Goal: Task Accomplishment & Management: Complete application form

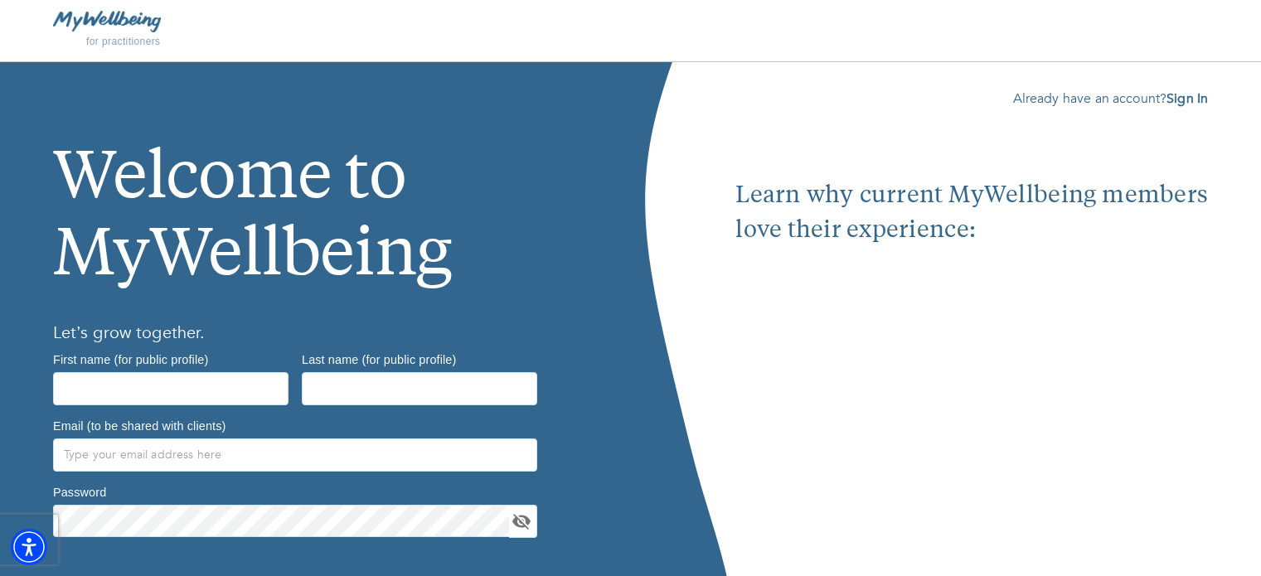
scroll to position [113, 0]
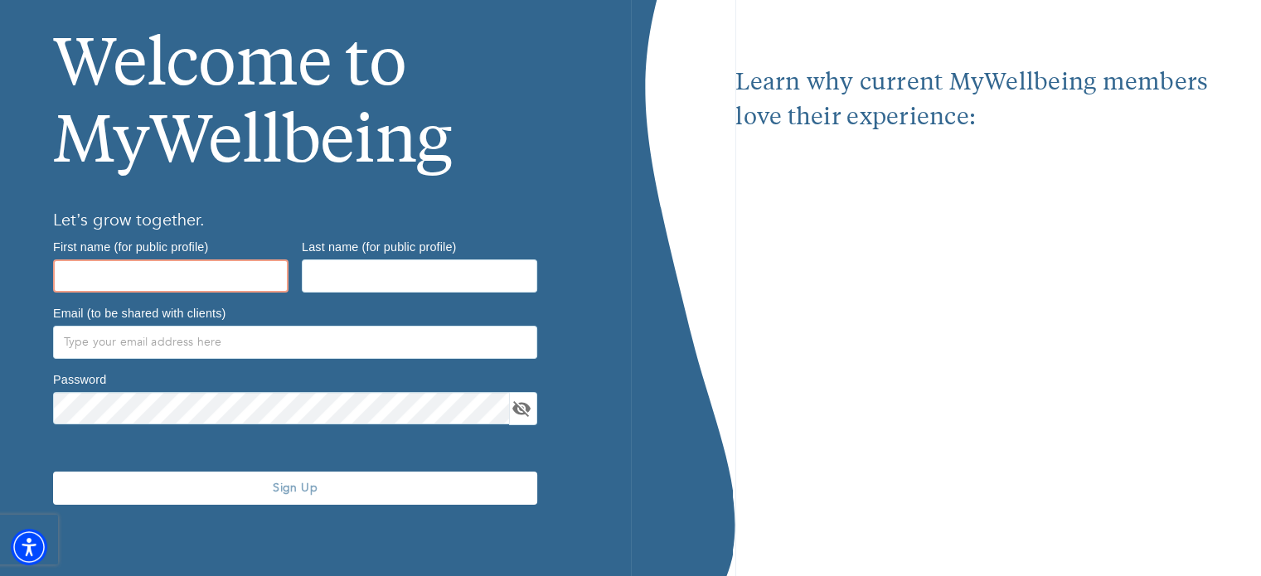
click at [196, 278] on input "text" at bounding box center [171, 276] width 236 height 33
paste input "Dr. [PERSON_NAME]"
type input "Dr. [PERSON_NAME]"
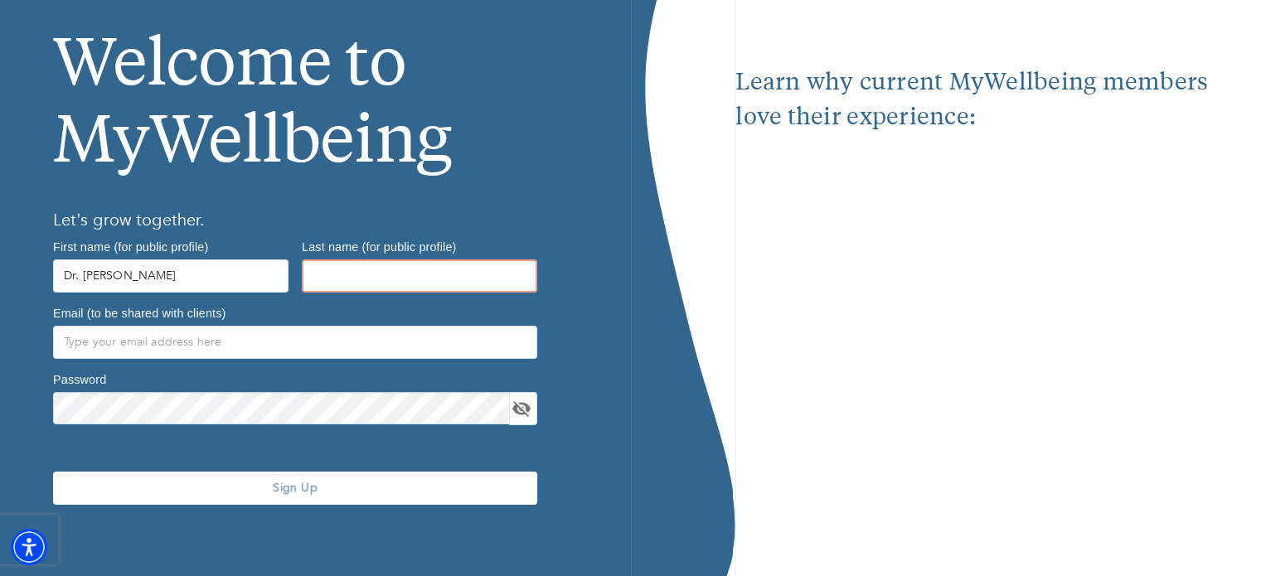
click at [368, 288] on input "text" at bounding box center [420, 276] width 236 height 33
paste input "[PERSON_NAME]"
type input "[PERSON_NAME]"
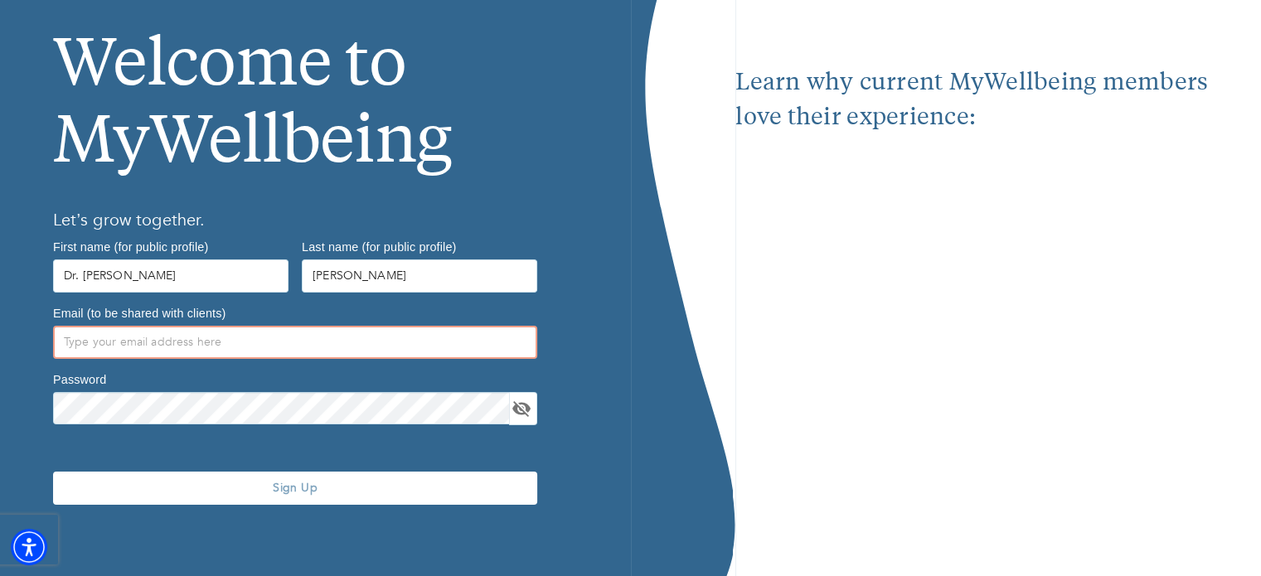
click at [285, 357] on input "text" at bounding box center [295, 342] width 484 height 33
paste input "[EMAIL_ADDRESS][DOMAIN_NAME]"
type input "[EMAIL_ADDRESS][DOMAIN_NAME]"
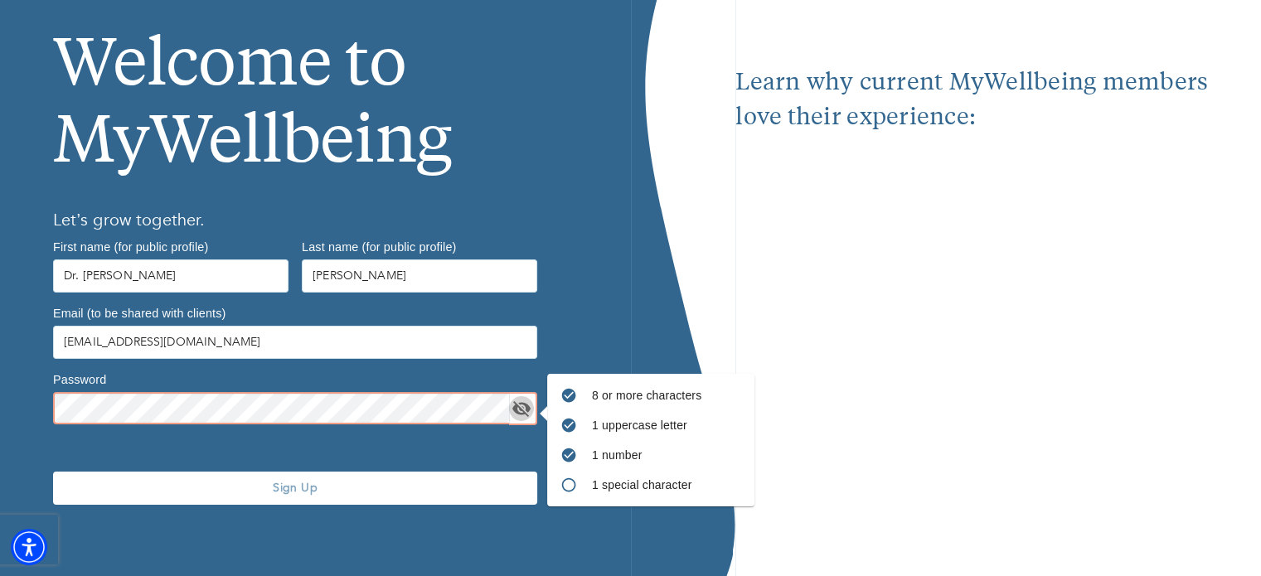
click at [516, 405] on icon "toggle password visibility" at bounding box center [522, 409] width 18 height 16
click at [301, 488] on span "Sign Up" at bounding box center [295, 488] width 471 height 16
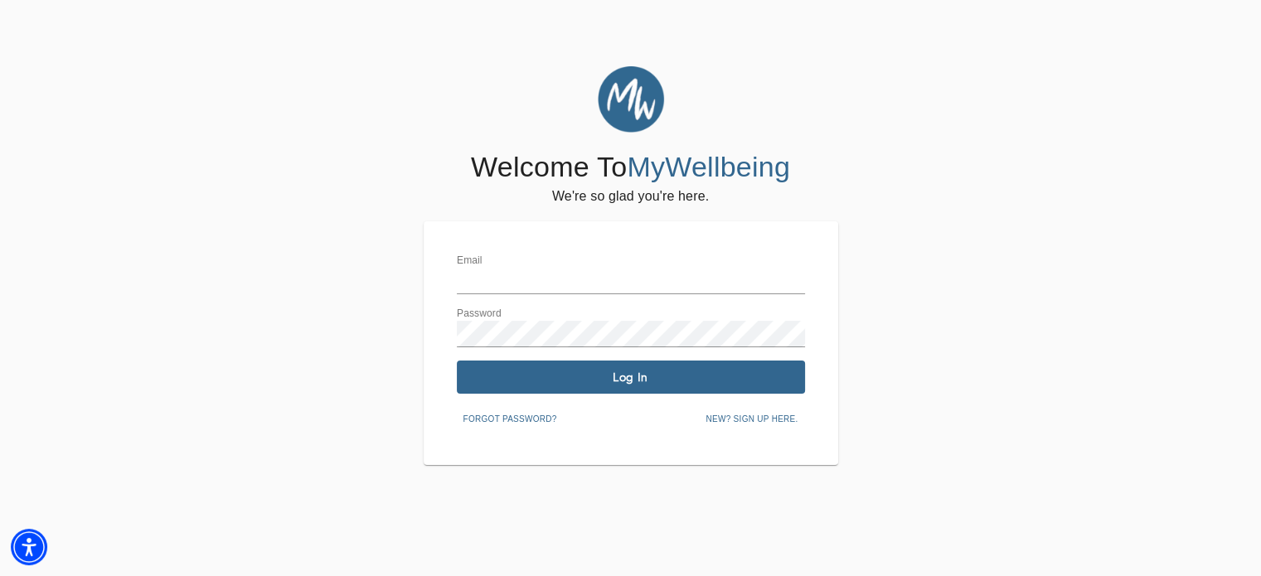
type input "[EMAIL_ADDRESS][DOMAIN_NAME]"
click at [501, 384] on span "Log In" at bounding box center [631, 378] width 335 height 16
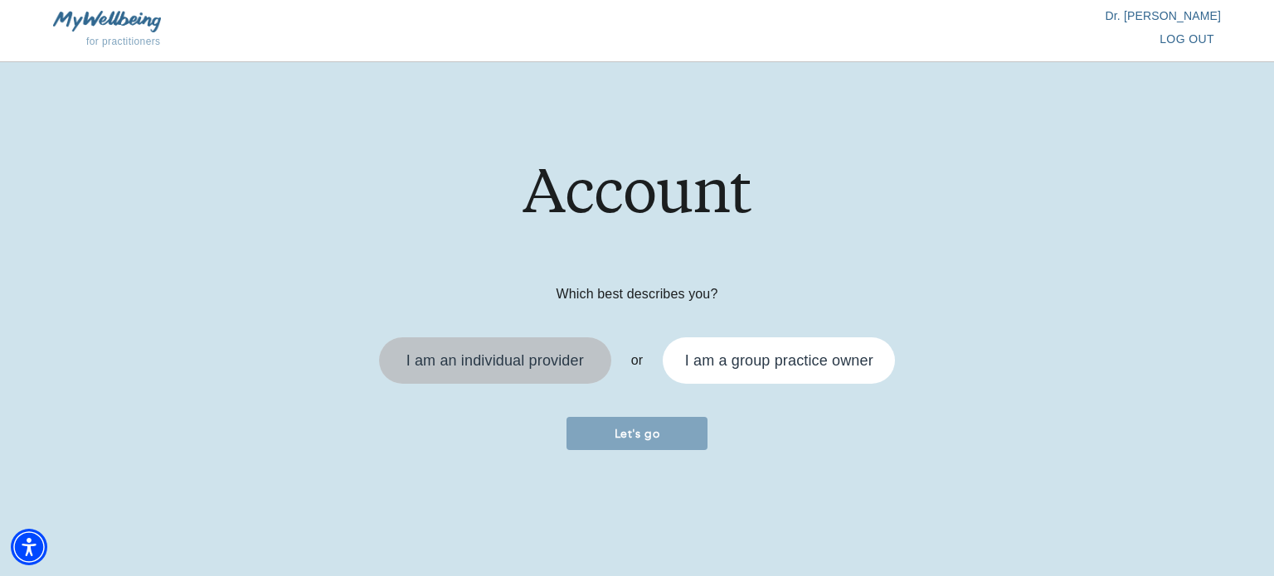
click at [501, 384] on div "I am an individual provider" at bounding box center [495, 361] width 232 height 46
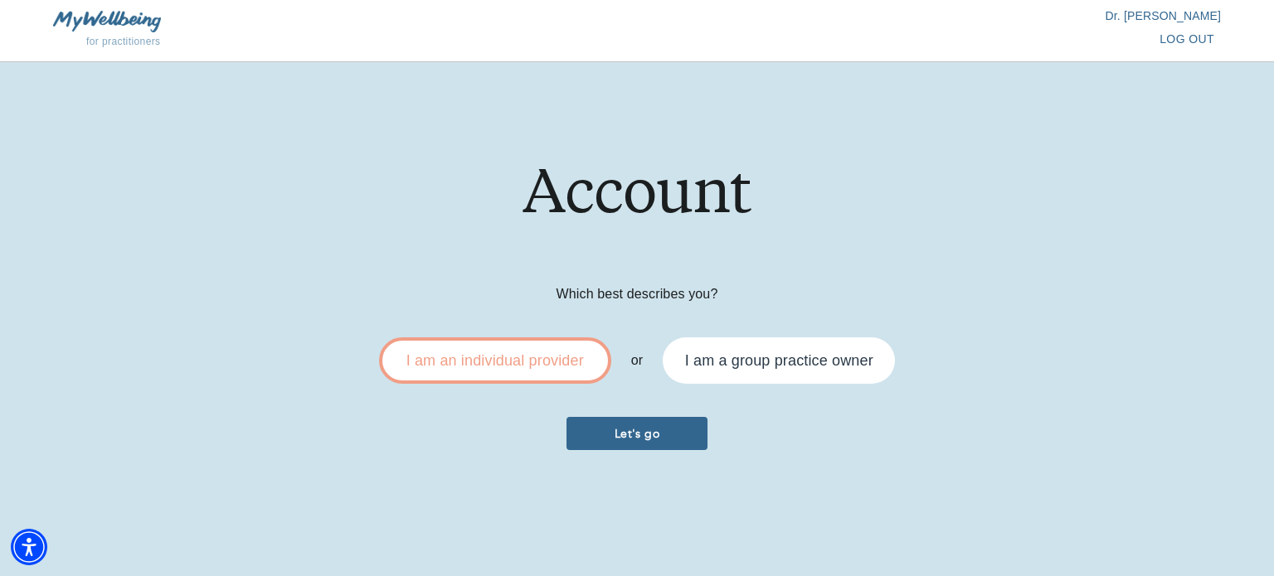
click at [630, 444] on button "Let's go" at bounding box center [636, 433] width 141 height 33
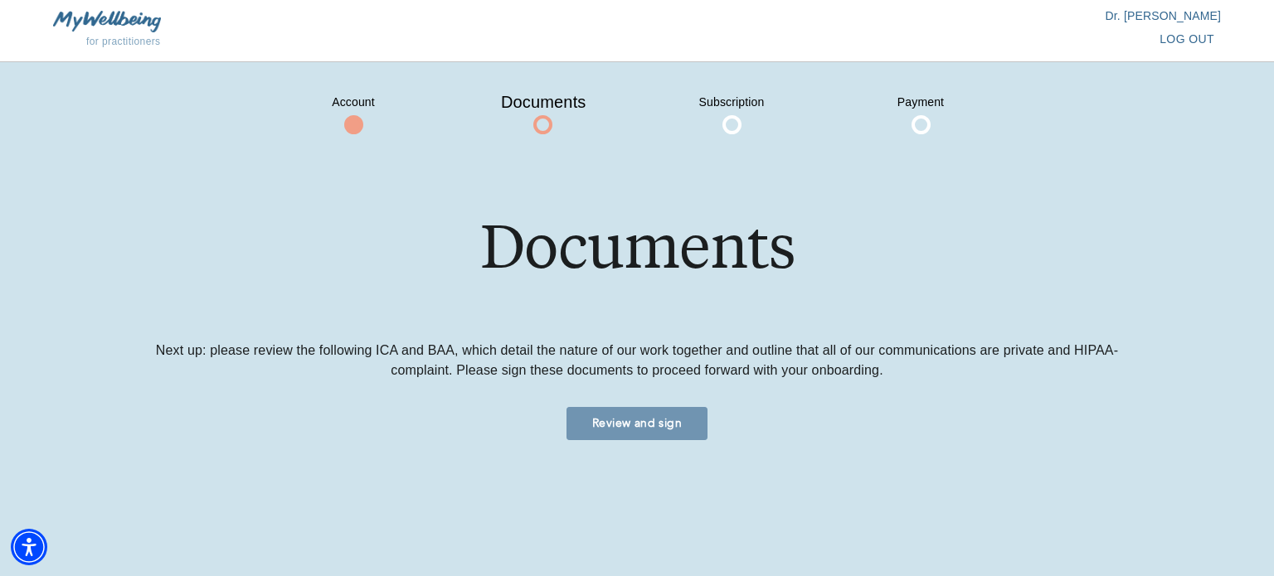
click at [615, 424] on span "Review and sign" at bounding box center [637, 423] width 128 height 16
